Goal: Find contact information: Find contact information

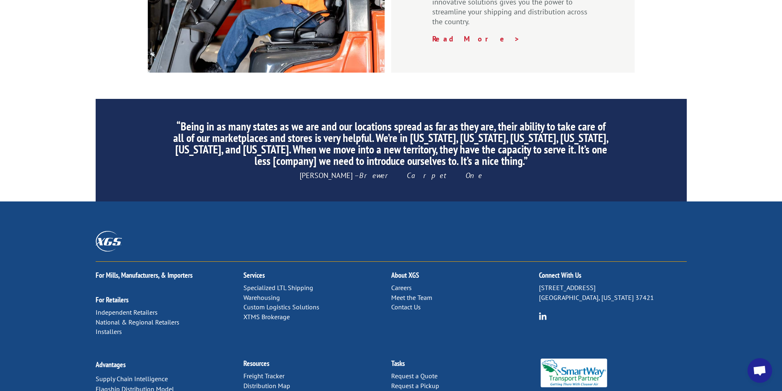
scroll to position [1234, 0]
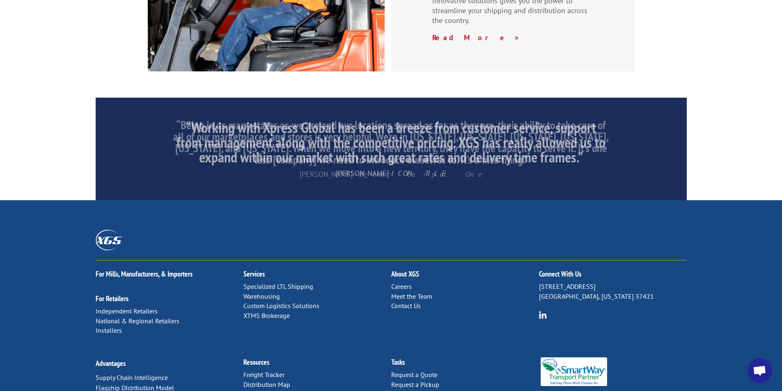
click at [418, 302] on link "Contact Us" at bounding box center [406, 306] width 30 height 8
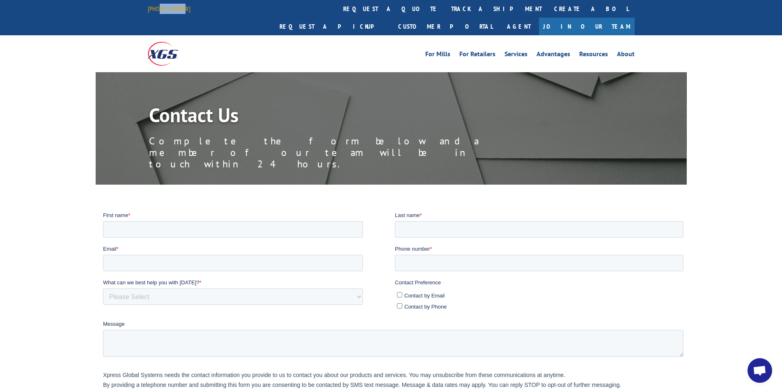
drag, startPoint x: 181, startPoint y: 7, endPoint x: 158, endPoint y: 9, distance: 23.5
click at [158, 9] on div "[PHONE_NUMBER]" at bounding box center [174, 9] width 53 height 10
click at [144, 9] on div "844-947-7447 request a quote track a shipment Create a BOL Request a pickup Cus…" at bounding box center [391, 17] width 782 height 35
drag, startPoint x: 145, startPoint y: 9, endPoint x: 177, endPoint y: 7, distance: 31.2
click at [177, 7] on div "844-947-7447 request a quote track a shipment Create a BOL Request a pickup Cus…" at bounding box center [391, 17] width 782 height 35
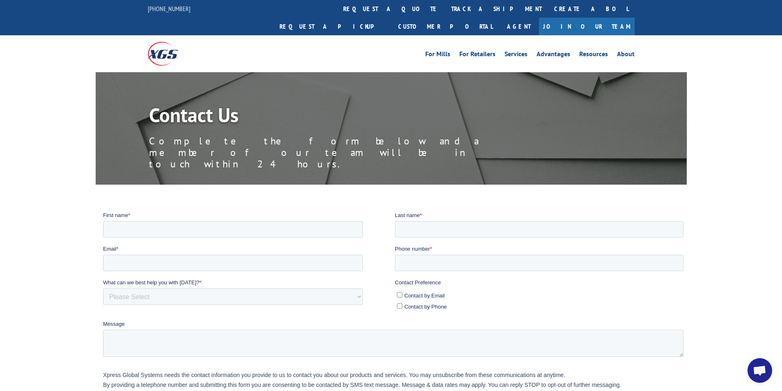
click at [204, 6] on div "844-947-7447 request a quote track a shipment Create a BOL Request a pickup Cus…" at bounding box center [391, 17] width 487 height 35
click at [179, 10] on link "[PHONE_NUMBER]" at bounding box center [169, 9] width 43 height 8
drag, startPoint x: 192, startPoint y: 9, endPoint x: 179, endPoint y: 9, distance: 12.7
click at [179, 9] on div "844-947-7447 request a quote track a shipment Create a BOL Request a pickup Cus…" at bounding box center [391, 17] width 487 height 35
